Goal: Transaction & Acquisition: Book appointment/travel/reservation

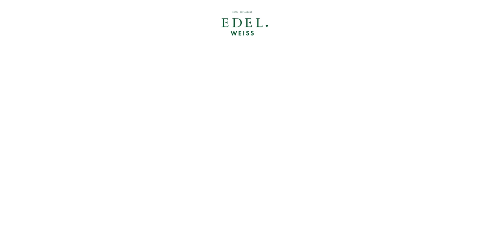
drag, startPoint x: 220, startPoint y: 27, endPoint x: 223, endPoint y: 30, distance: 5.0
click at [223, 30] on div at bounding box center [244, 24] width 358 height 42
click at [221, 24] on div at bounding box center [244, 24] width 358 height 42
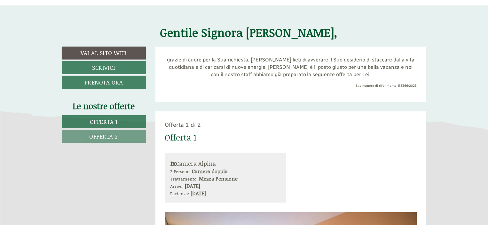
scroll to position [228, 0]
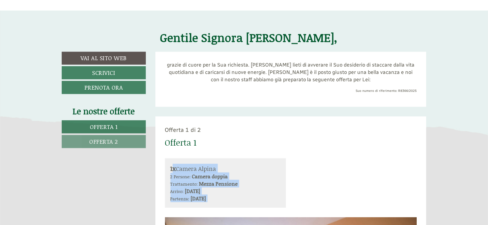
drag, startPoint x: 171, startPoint y: 167, endPoint x: 266, endPoint y: 217, distance: 106.8
copy div "x Camera Alpina 2 Persone: Camera doppia Trattamento: Mezza Pensione Arrivo: [D…"
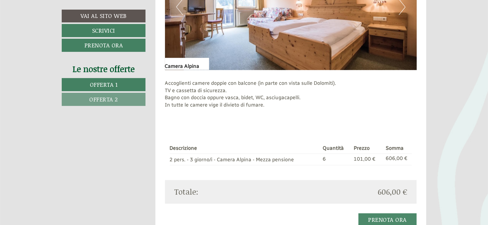
scroll to position [499, 0]
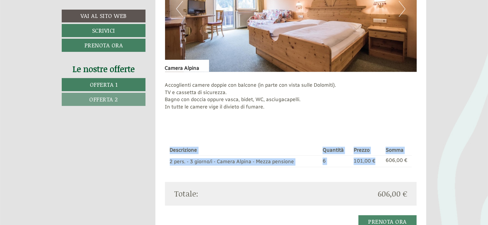
drag, startPoint x: 168, startPoint y: 159, endPoint x: 375, endPoint y: 163, distance: 206.9
click at [375, 163] on div "Descrizione Quantità Prezzo Somma 2 pers. - 3 giorno/i - Camera Alpina - Mezza …" at bounding box center [291, 156] width 252 height 51
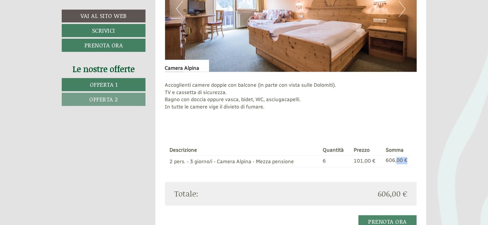
drag, startPoint x: 409, startPoint y: 160, endPoint x: 396, endPoint y: 162, distance: 12.7
click at [396, 162] on td "606,00 €" at bounding box center [397, 161] width 29 height 12
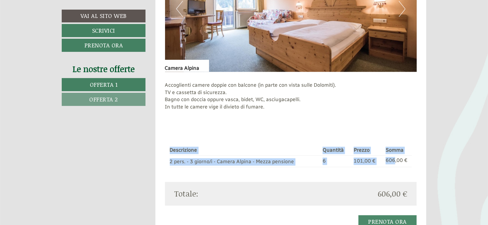
drag, startPoint x: 396, startPoint y: 163, endPoint x: 310, endPoint y: 175, distance: 86.5
click at [310, 175] on div "Descrizione Quantità Prezzo Somma 2 pers. - 3 giorno/i - Camera Alpina - Mezza …" at bounding box center [291, 156] width 252 height 51
click at [171, 159] on td "2 pers. - 3 giorno/i - Camera Alpina - Mezza pensione" at bounding box center [245, 161] width 151 height 12
copy tr "2 pers. - 3 giorno/i - Camera Alpina - Mezza pensione 6 101,00 € 606,00 €"
